Goal: Information Seeking & Learning: Find specific page/section

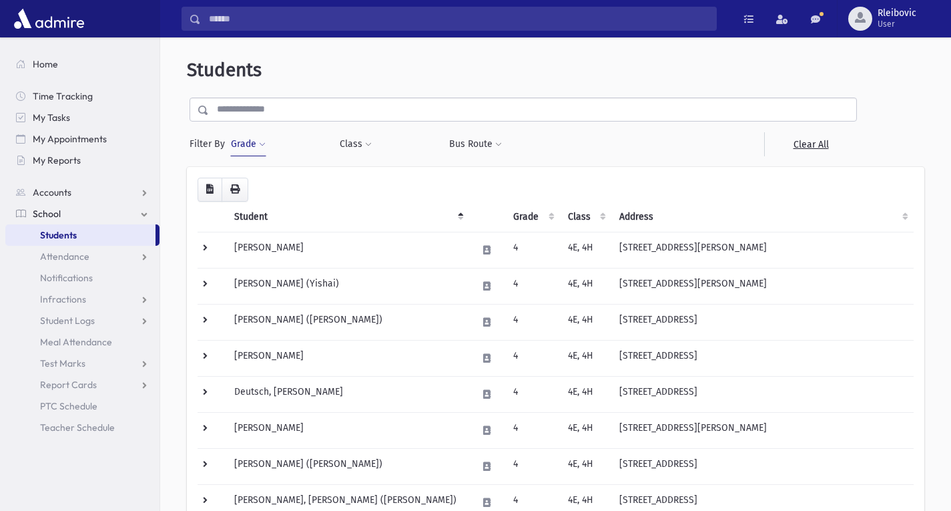
click at [243, 143] on button "Grade" at bounding box center [248, 144] width 36 height 24
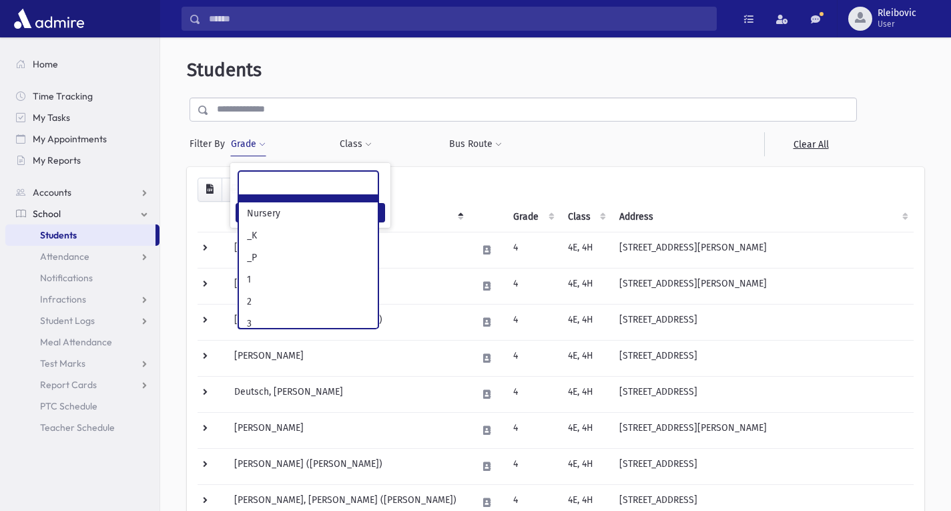
scroll to position [81, 0]
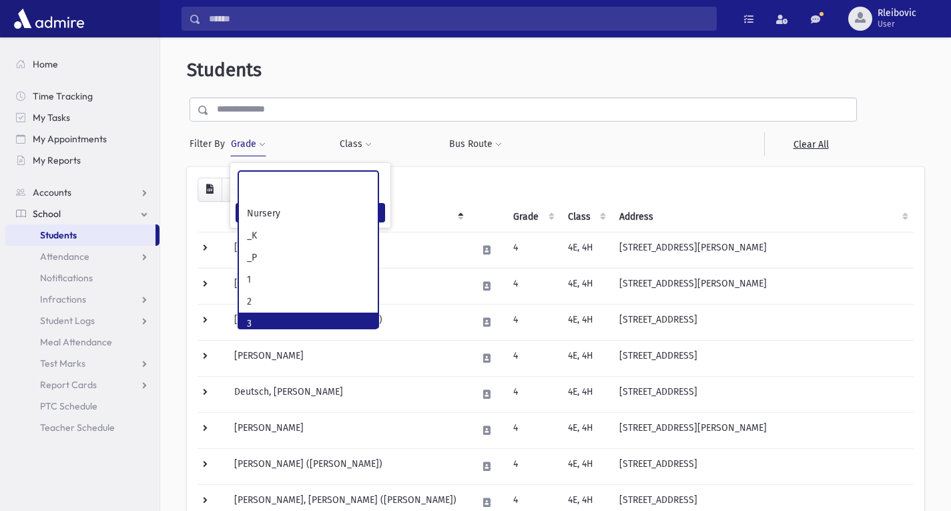
select select "*"
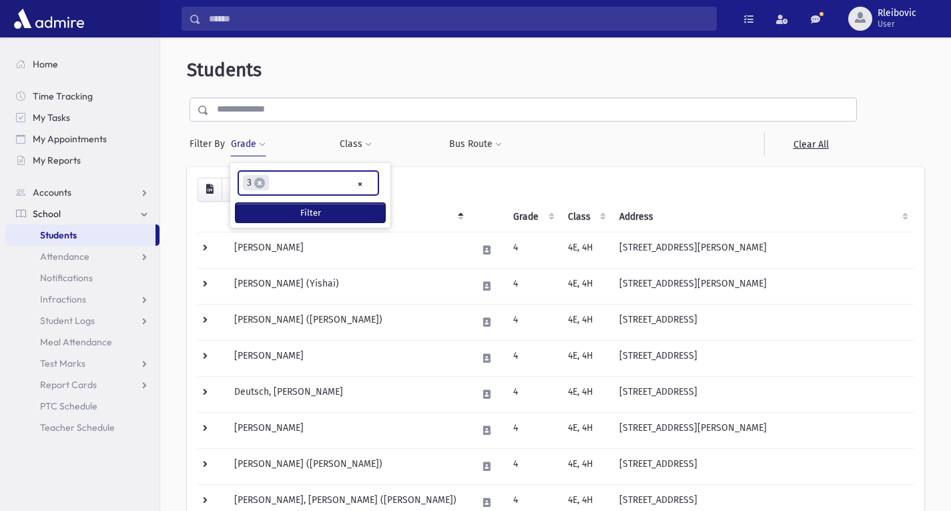
click at [298, 206] on button "Filter" at bounding box center [311, 212] width 150 height 19
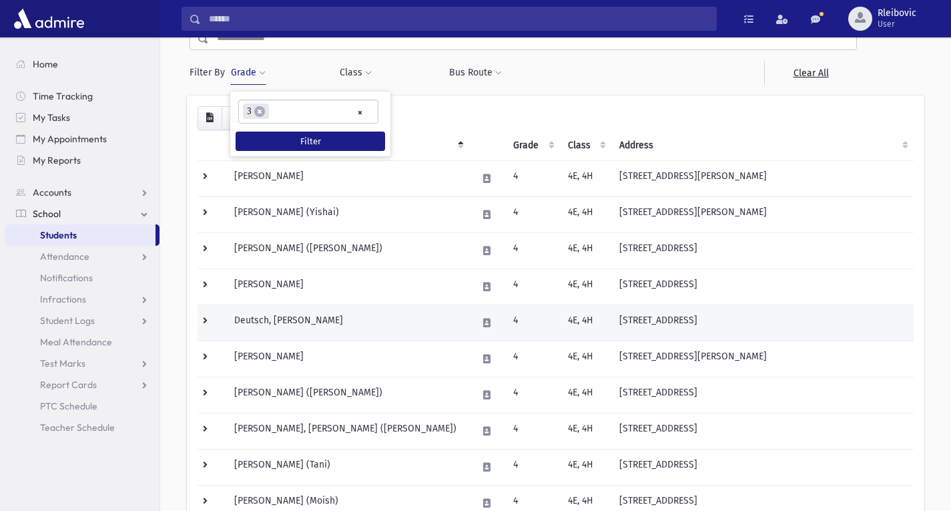
scroll to position [53, 0]
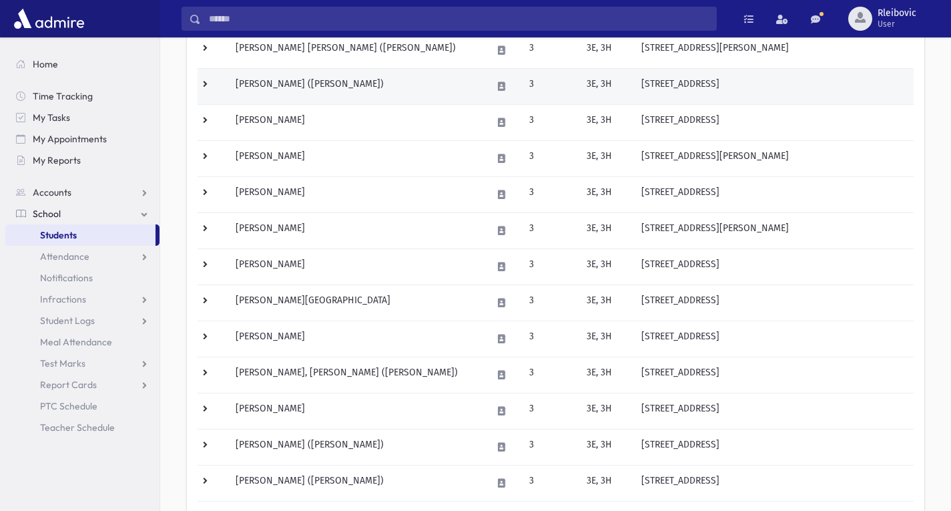
scroll to position [200, 0]
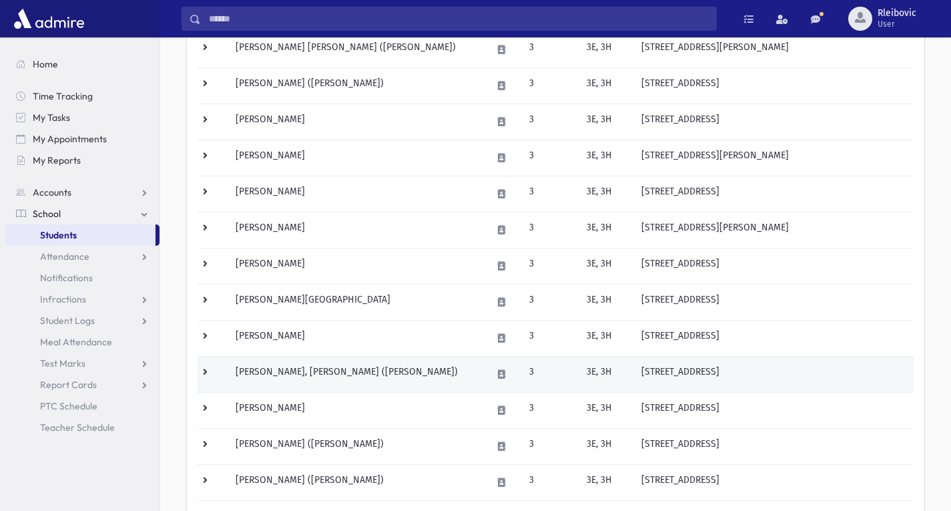
click at [319, 370] on td "Isaac, Raphael Yaakov (Raphael)" at bounding box center [356, 374] width 256 height 36
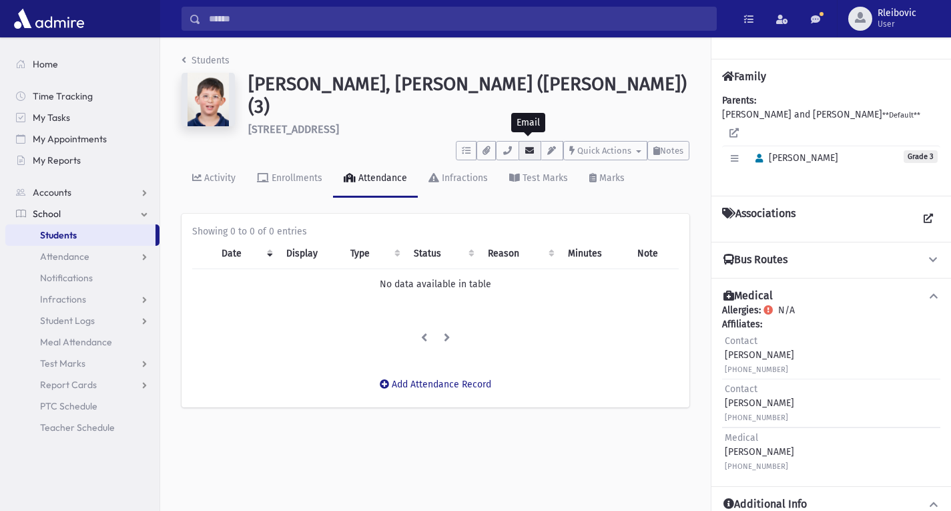
click at [530, 146] on icon "button" at bounding box center [530, 150] width 11 height 9
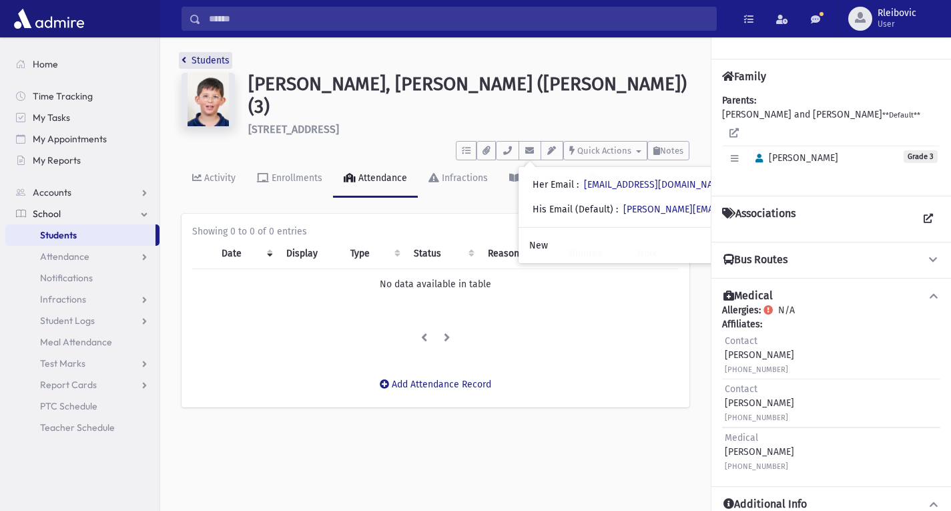
click at [210, 61] on link "Students" at bounding box center [206, 60] width 48 height 11
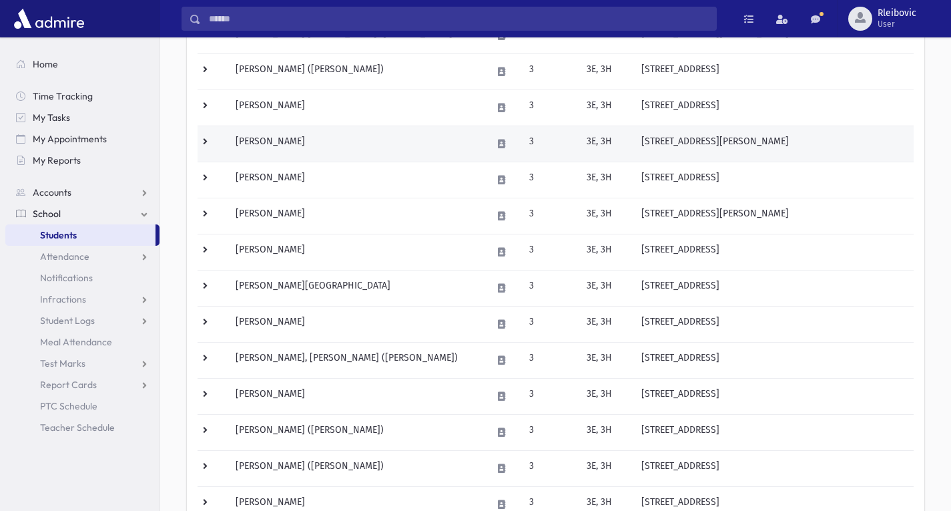
scroll to position [216, 0]
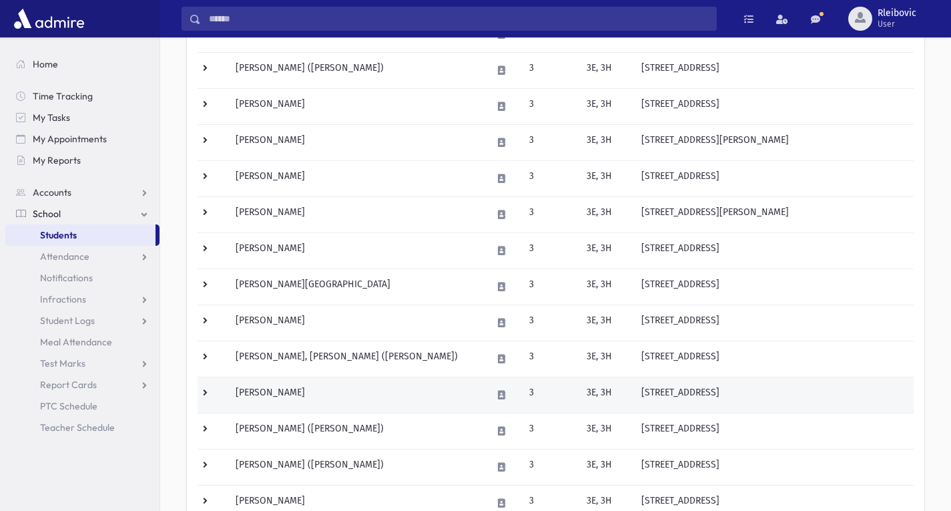
click at [292, 392] on td "Karash, Yaakov Aryeh" at bounding box center [356, 394] width 256 height 36
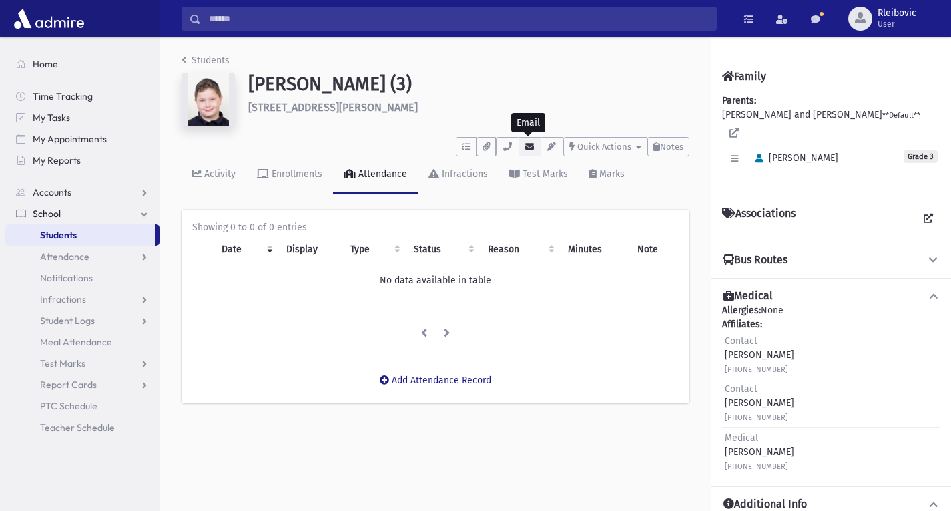
click at [531, 144] on icon "button" at bounding box center [530, 146] width 11 height 9
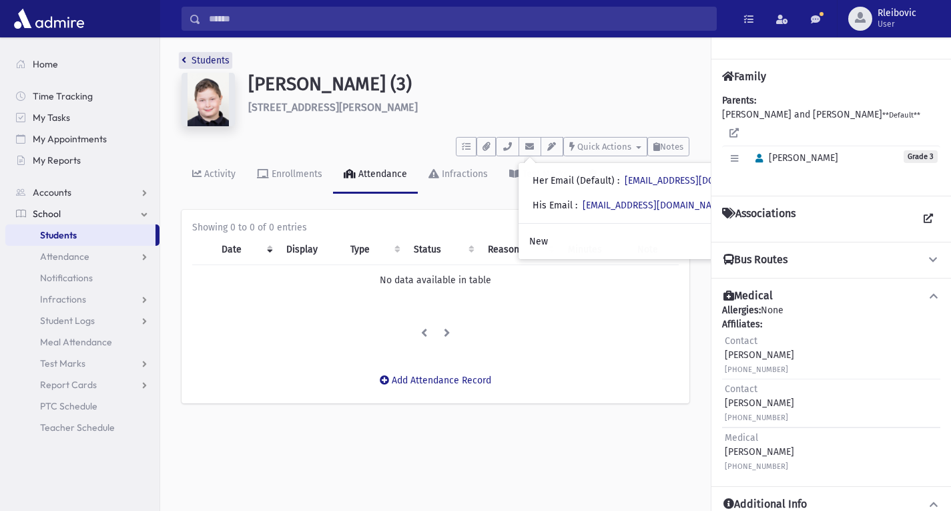
click at [208, 55] on link "Students" at bounding box center [206, 60] width 48 height 11
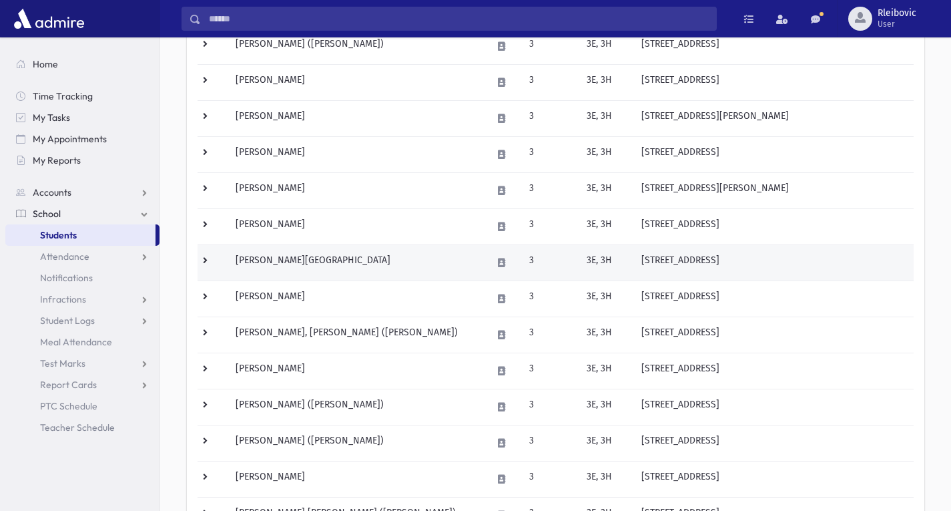
scroll to position [241, 0]
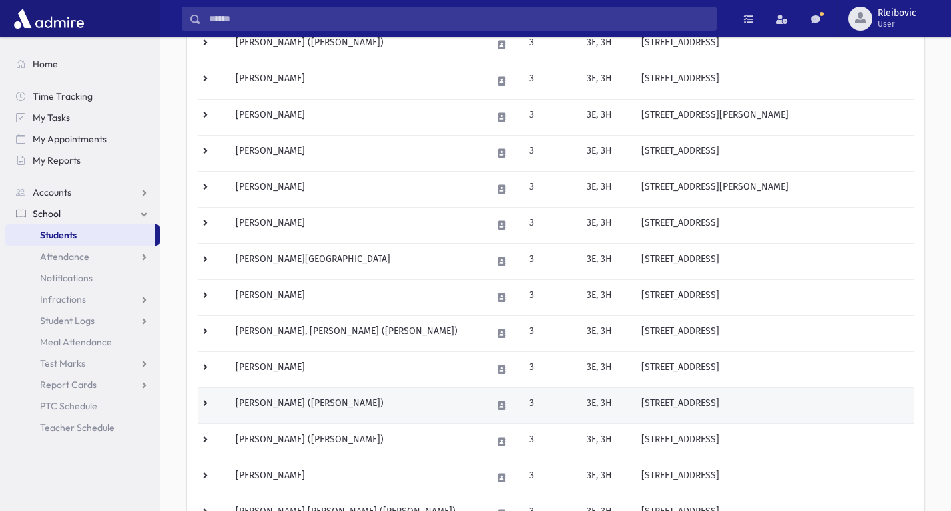
click at [306, 398] on td "Klein, Benzion (Benny)" at bounding box center [356, 405] width 256 height 36
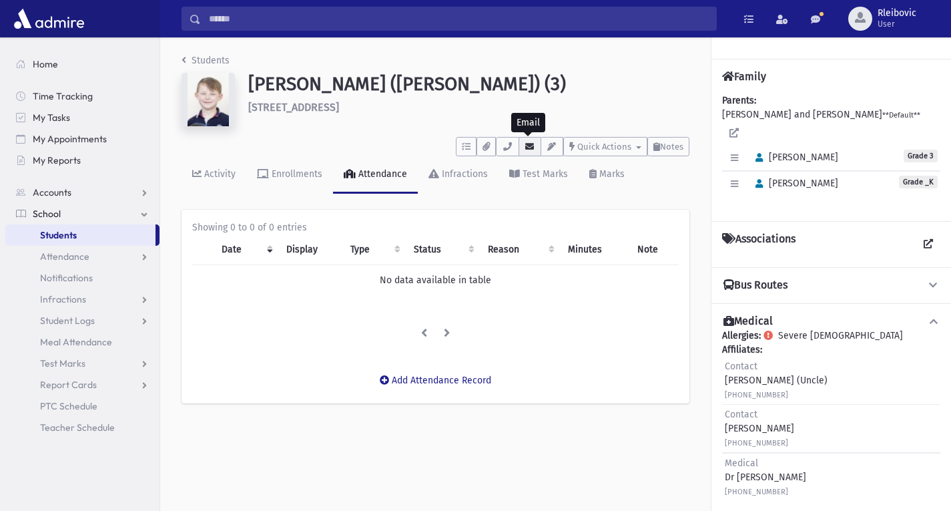
click at [527, 147] on icon "button" at bounding box center [530, 146] width 11 height 9
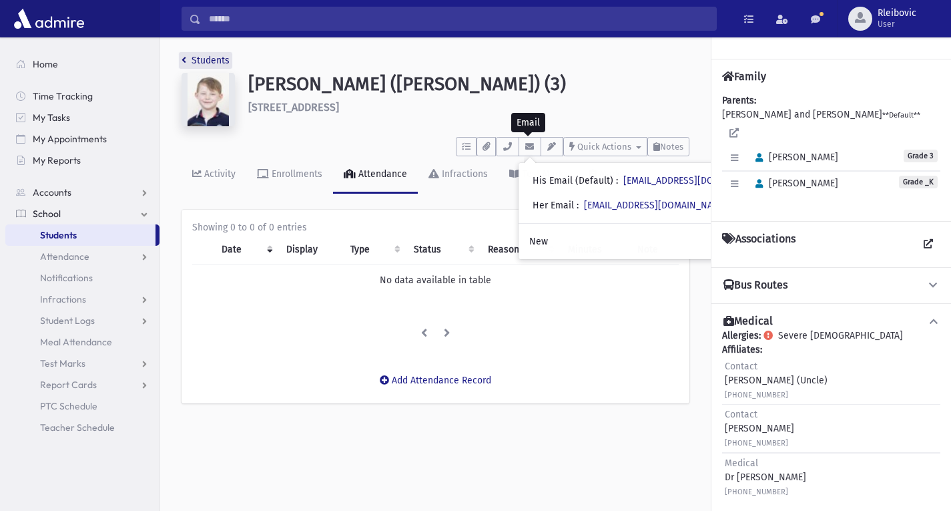
click at [213, 55] on link "Students" at bounding box center [206, 60] width 48 height 11
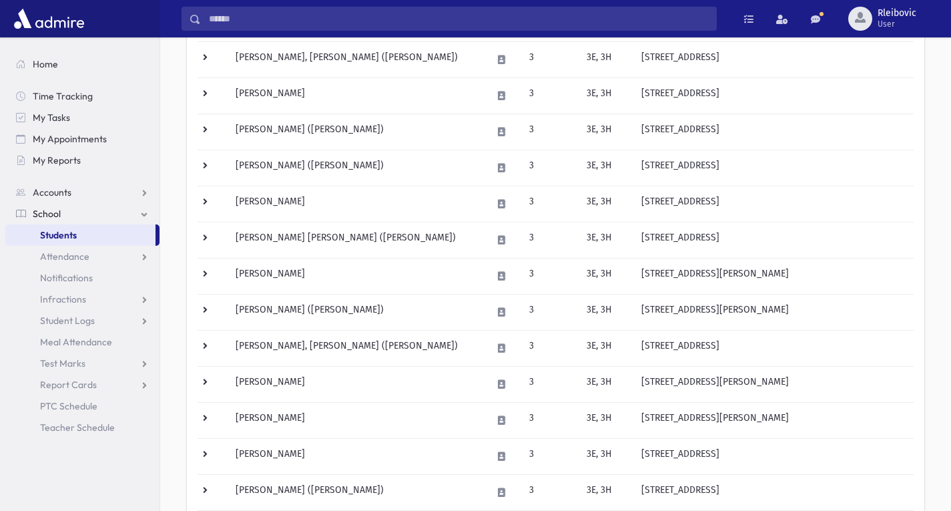
scroll to position [515, 0]
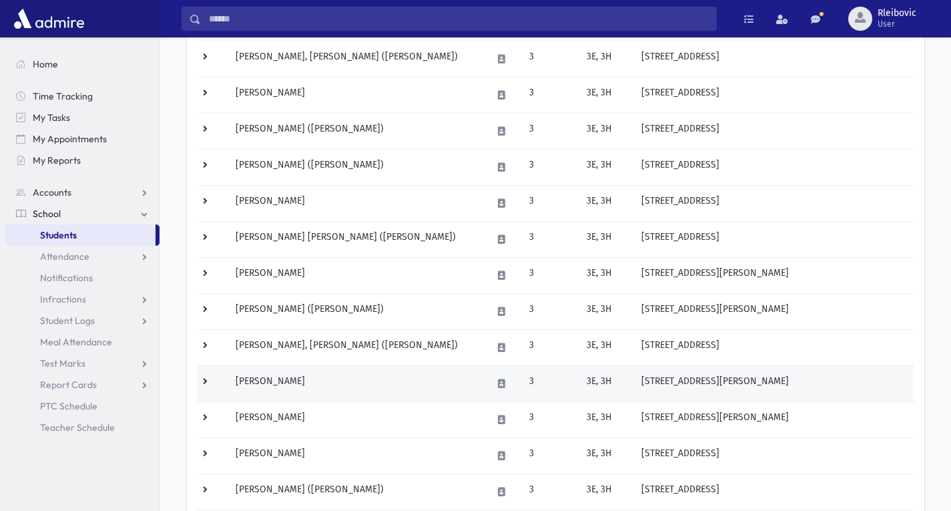
click at [304, 381] on td "[PERSON_NAME]" at bounding box center [356, 383] width 256 height 36
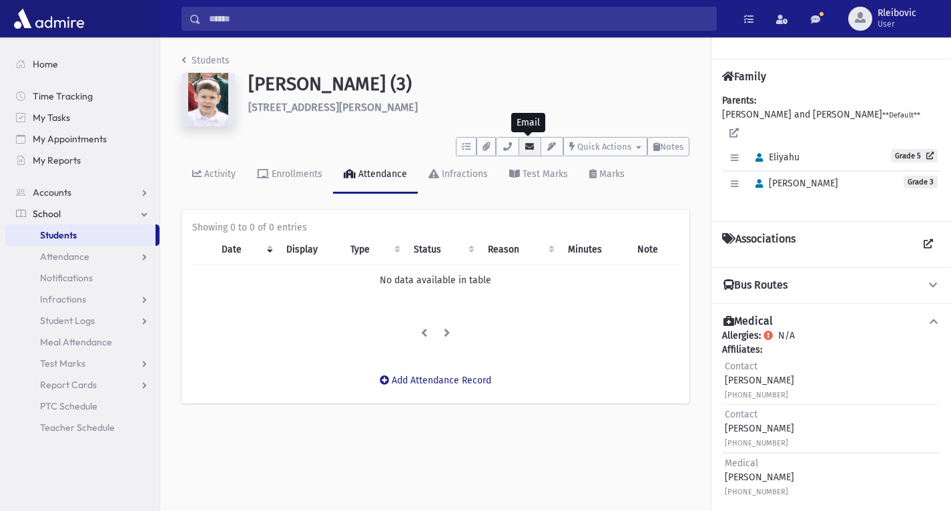
click at [525, 148] on icon "button" at bounding box center [530, 146] width 11 height 9
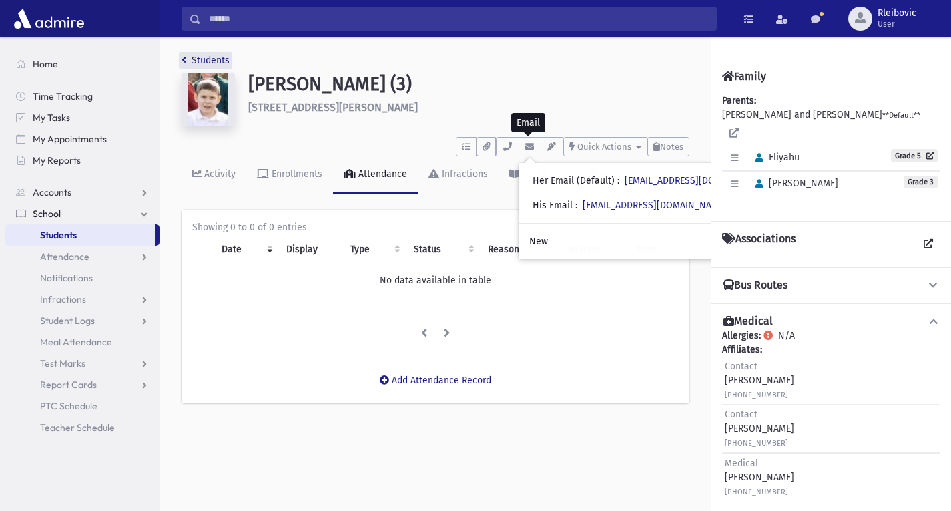
click at [208, 58] on link "Students" at bounding box center [206, 60] width 48 height 11
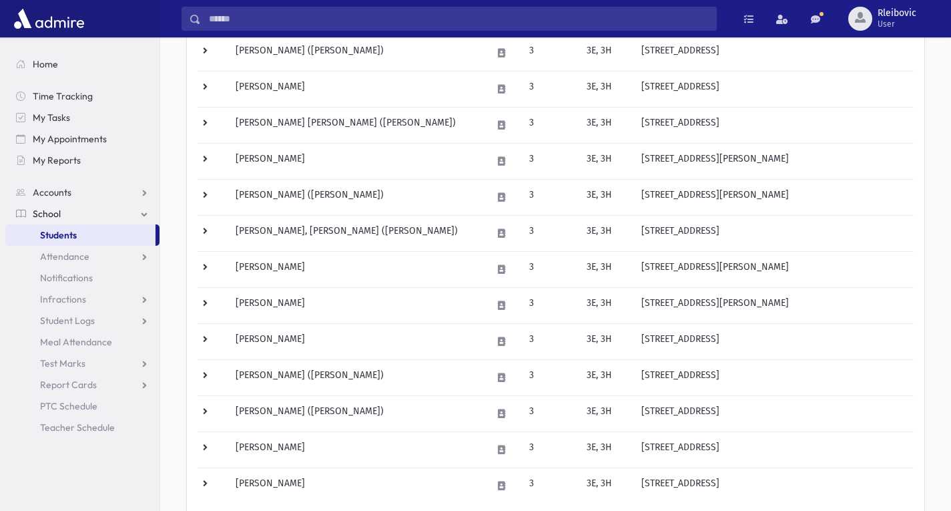
scroll to position [767, 0]
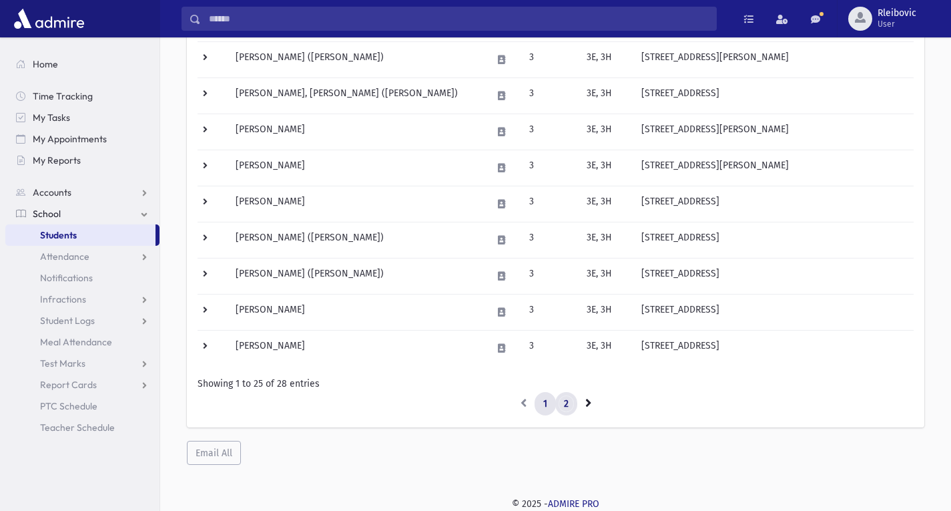
click at [565, 398] on link "2" at bounding box center [566, 404] width 22 height 24
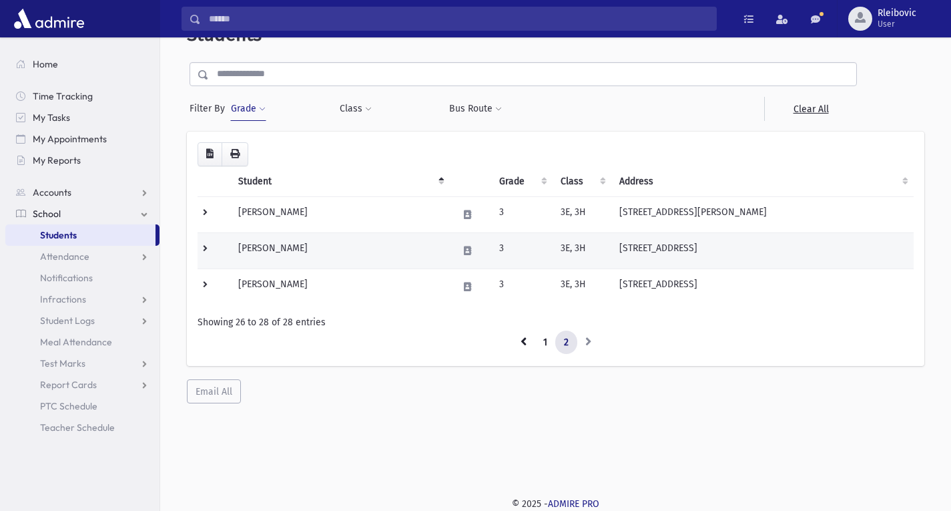
click at [311, 240] on td "Weitzman, Yisroel Aaron" at bounding box center [340, 250] width 220 height 36
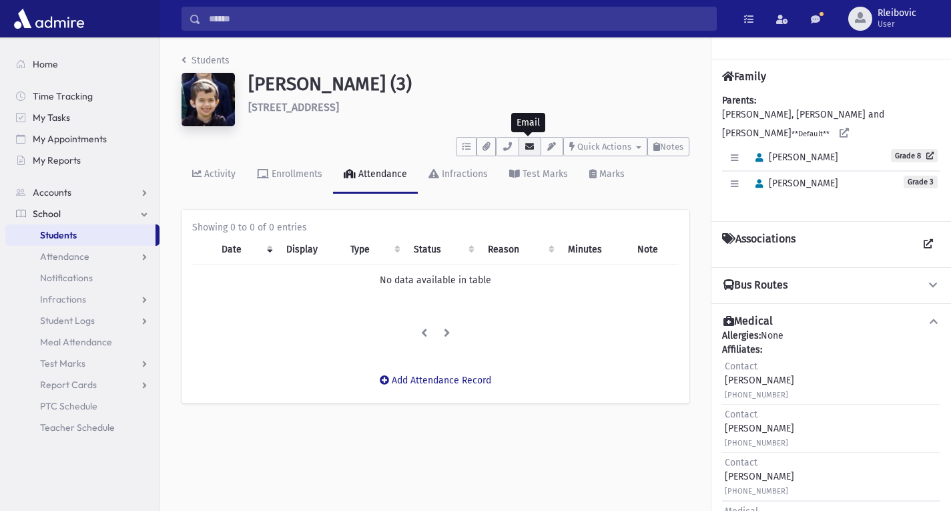
click at [532, 144] on icon "button" at bounding box center [530, 146] width 11 height 9
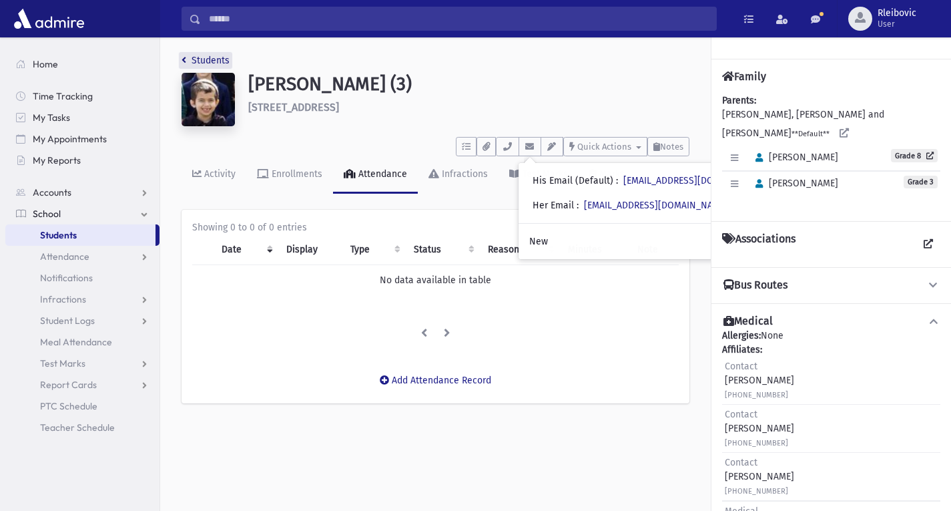
click at [207, 55] on link "Students" at bounding box center [206, 60] width 48 height 11
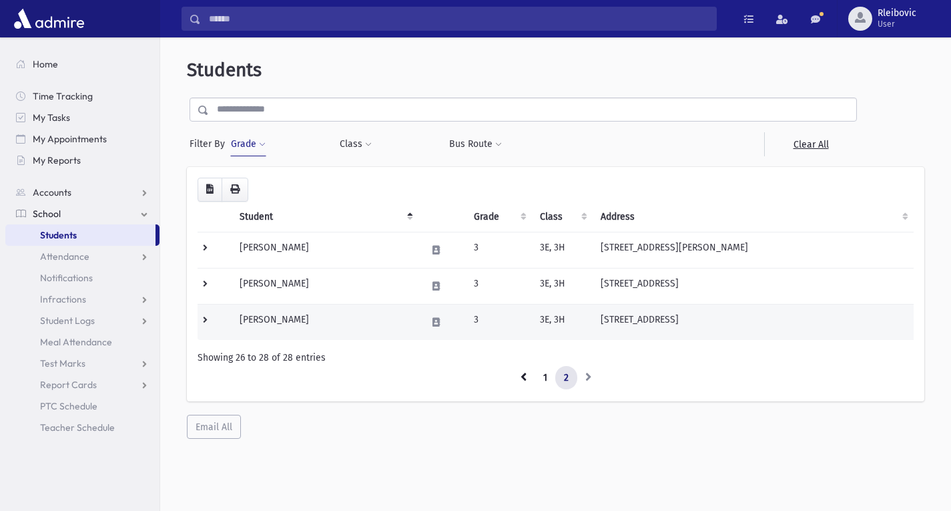
click at [304, 326] on td "[PERSON_NAME]" at bounding box center [326, 322] width 188 height 36
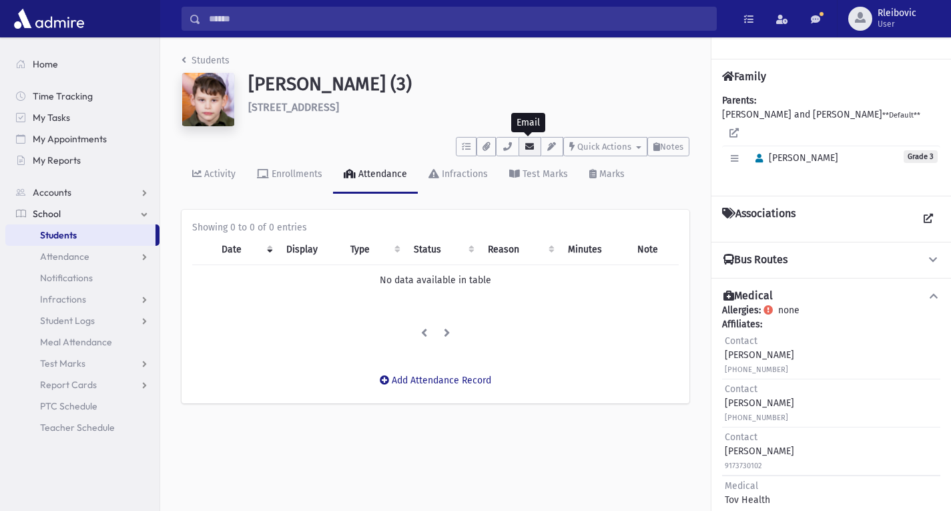
click at [526, 141] on button "button" at bounding box center [530, 146] width 23 height 19
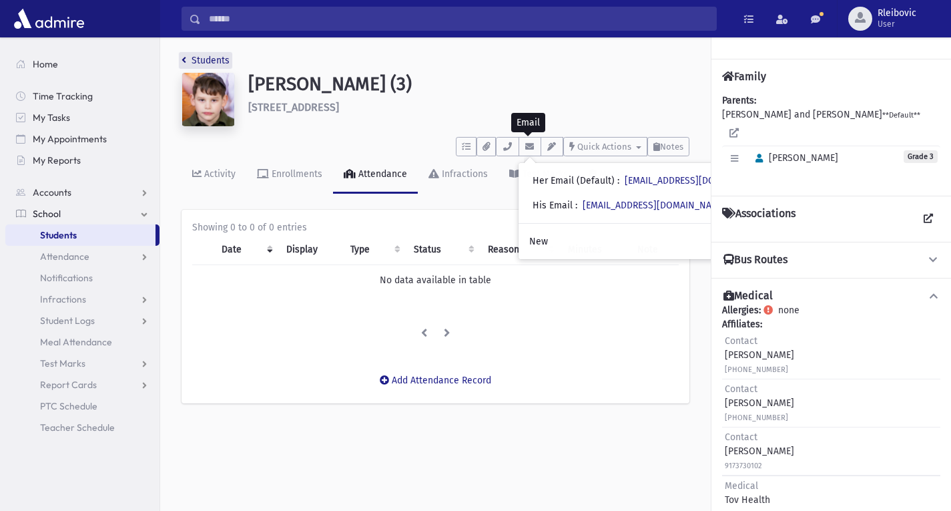
click at [198, 56] on link "Students" at bounding box center [206, 60] width 48 height 11
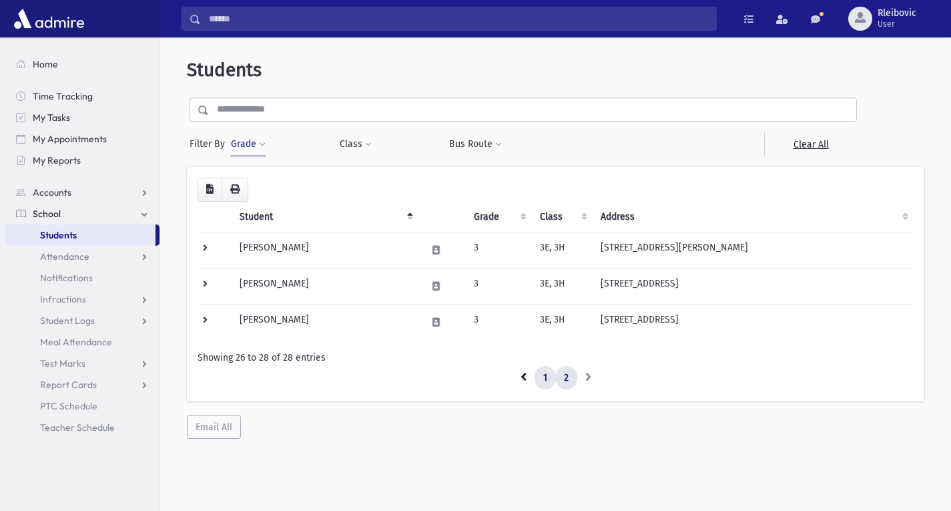
click at [542, 376] on link "1" at bounding box center [545, 378] width 21 height 24
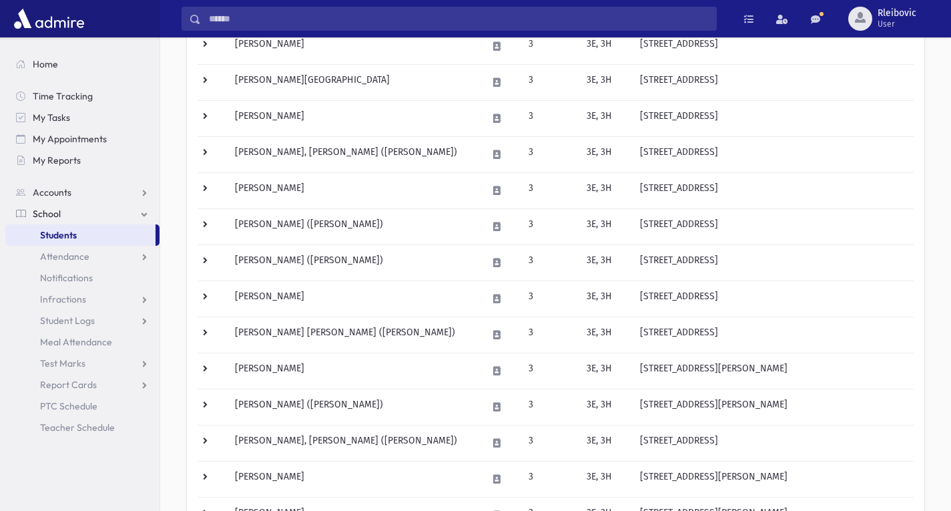
scroll to position [421, 0]
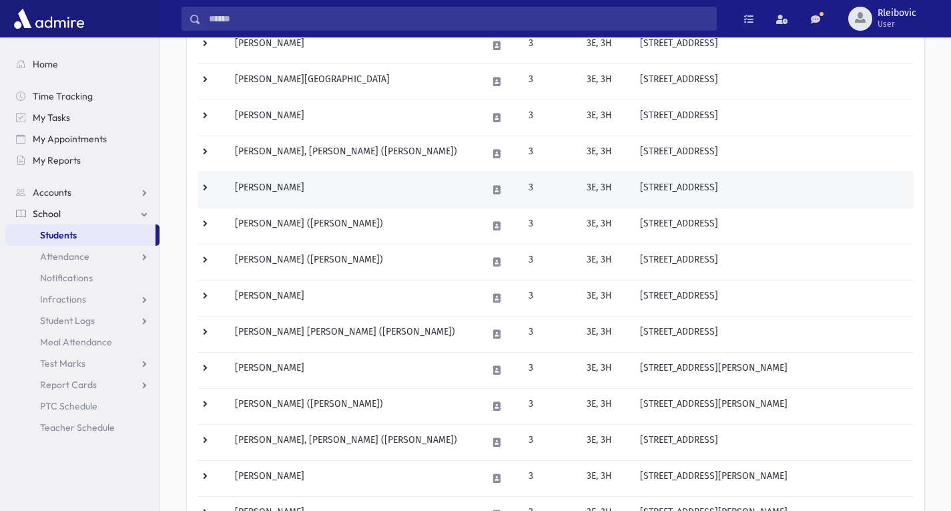
click at [270, 180] on td "Karash, Yaakov Aryeh" at bounding box center [353, 190] width 252 height 36
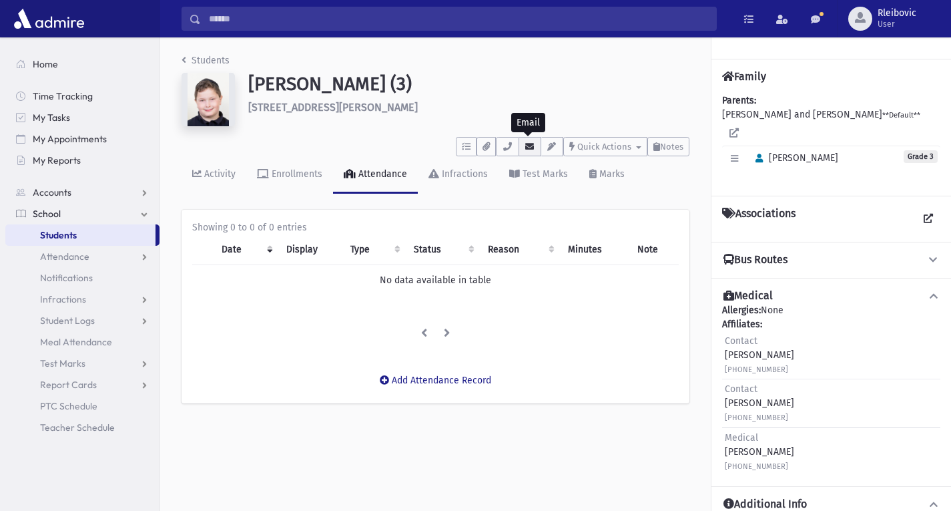
click at [527, 142] on icon "button" at bounding box center [530, 146] width 11 height 9
